Goal: Navigation & Orientation: Go to known website

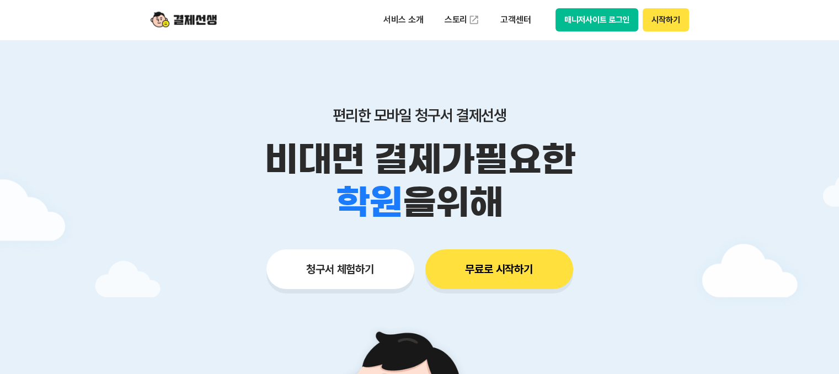
click at [659, 11] on button "시작하기" at bounding box center [666, 19] width 46 height 23
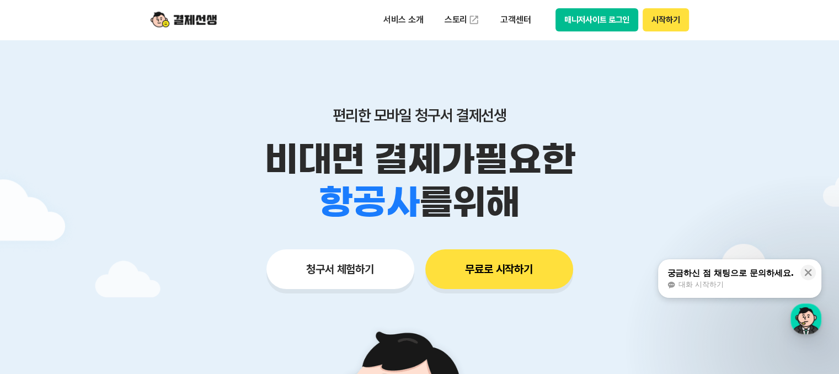
click at [584, 23] on button "매니저사이트 로그인" at bounding box center [597, 19] width 83 height 23
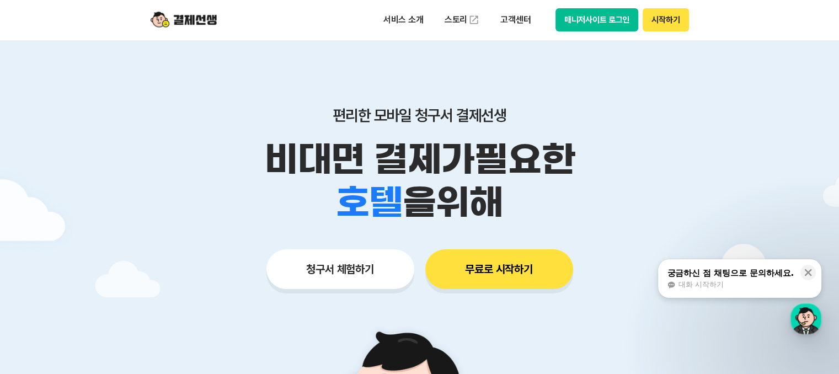
click at [211, 16] on img at bounding box center [184, 19] width 66 height 21
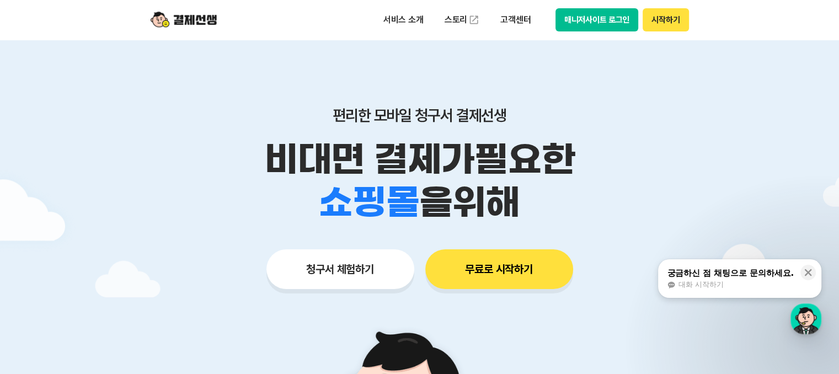
click at [592, 19] on button "매니저사이트 로그인" at bounding box center [597, 19] width 83 height 23
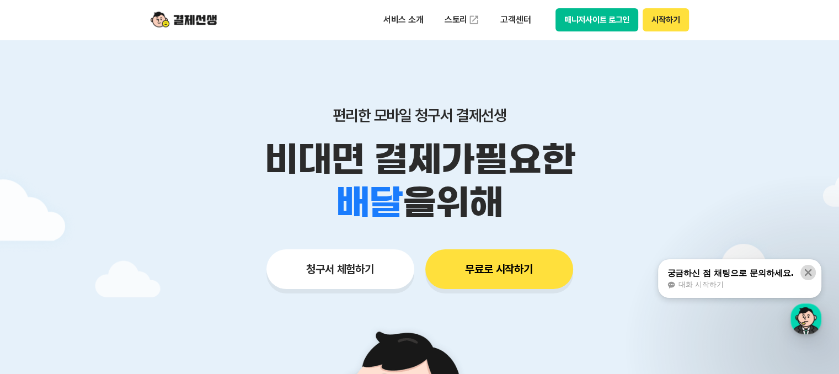
click at [812, 270] on icon at bounding box center [808, 272] width 11 height 11
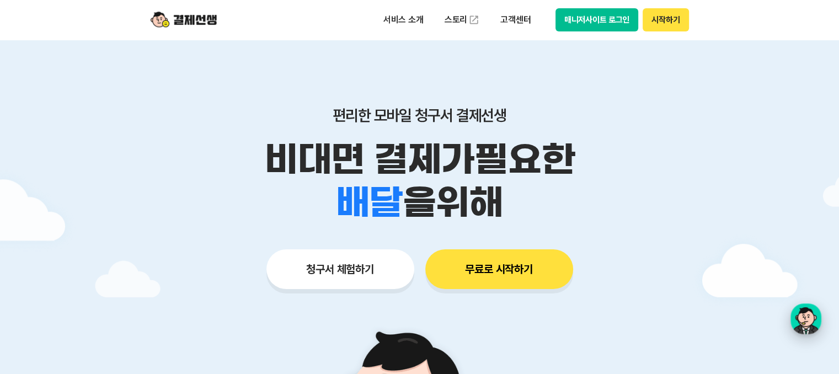
click at [808, 314] on div "button" at bounding box center [806, 319] width 31 height 31
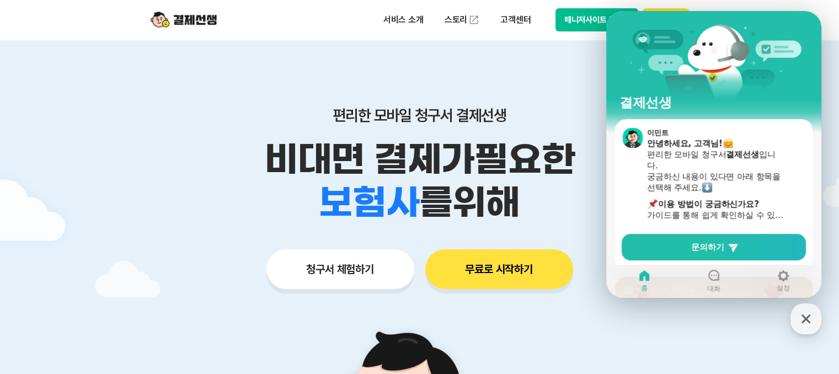
click at [563, 136] on div "편리한 모바일 청구서 결제선생 비대면 결제가 필요한 학원 공부방 호텔 쇼핑몰 병원 배달 보험사 항공사 골프장 를 위해" at bounding box center [419, 165] width 565 height 118
click at [443, 46] on div "편리한 모바일 청구서 결제선생 비대면 결제가 필요한 학원 공부방 호텔 쇼핑몰 병원 배달 보험사 항공사 골프장 를 위해 청구서 체험하기 무료로 …" at bounding box center [419, 176] width 565 height 273
click at [795, 26] on div "결제선생" at bounding box center [713, 65] width 215 height 108
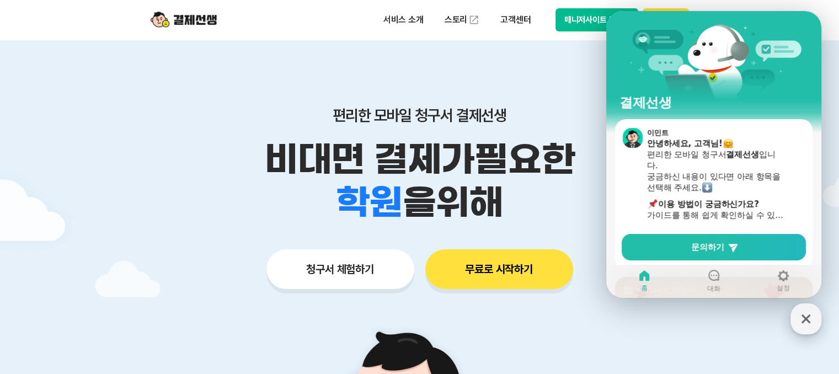
click at [811, 313] on icon "button" at bounding box center [806, 319] width 20 height 20
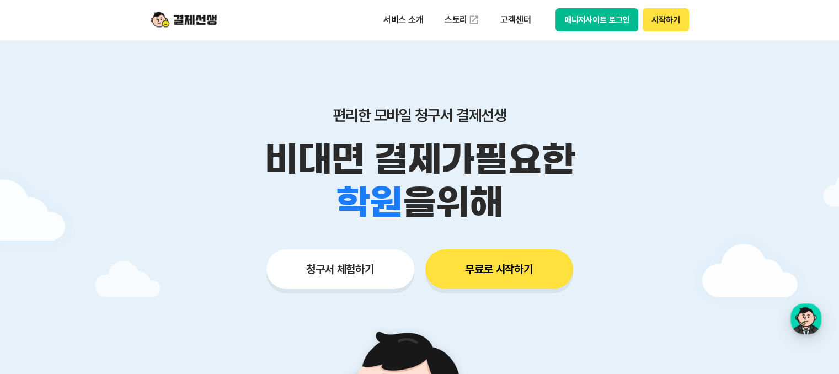
click at [615, 22] on button "매니저사이트 로그인" at bounding box center [597, 19] width 83 height 23
